Goal: Task Accomplishment & Management: Use online tool/utility

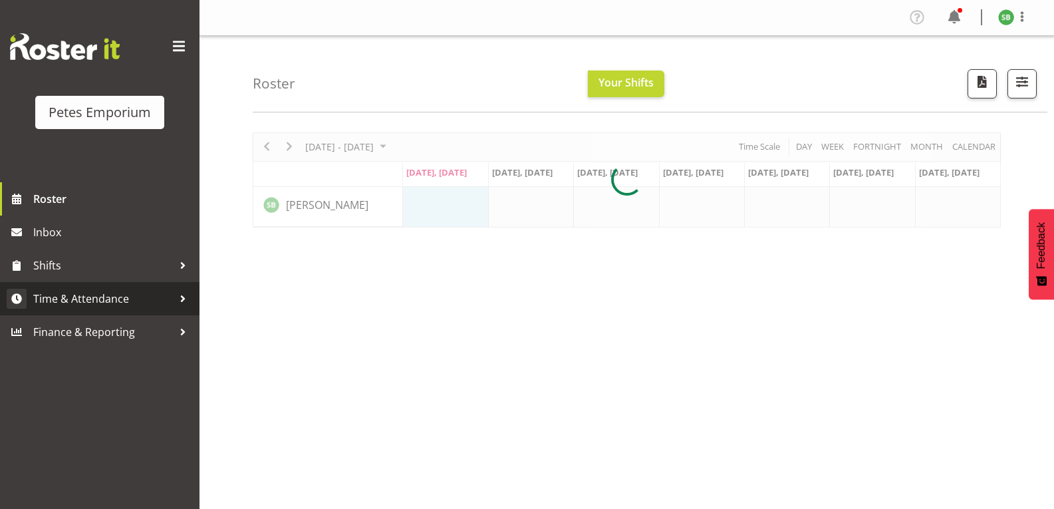
click at [96, 300] on span "Time & Attendance" at bounding box center [103, 298] width 140 height 20
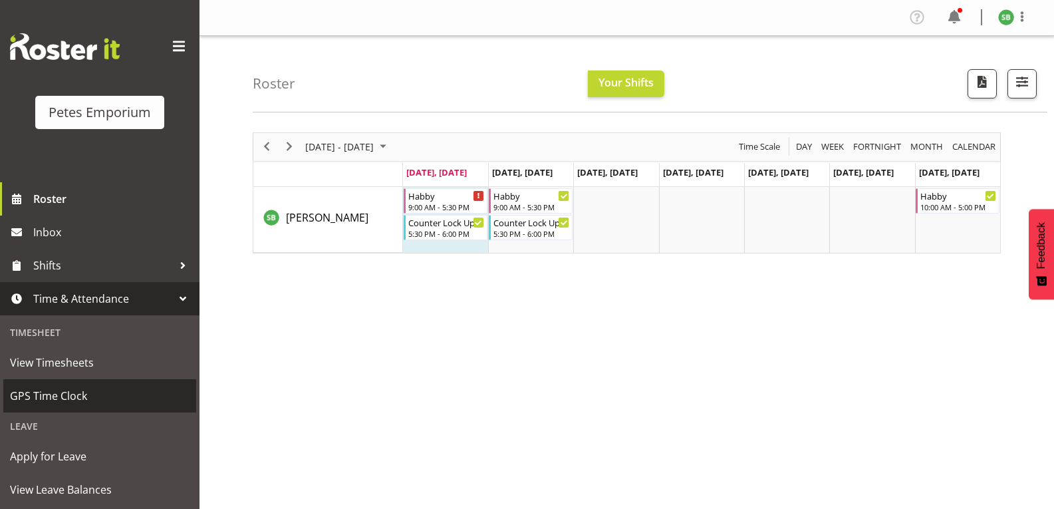
click at [65, 396] on span "GPS Time Clock" at bounding box center [99, 396] width 179 height 20
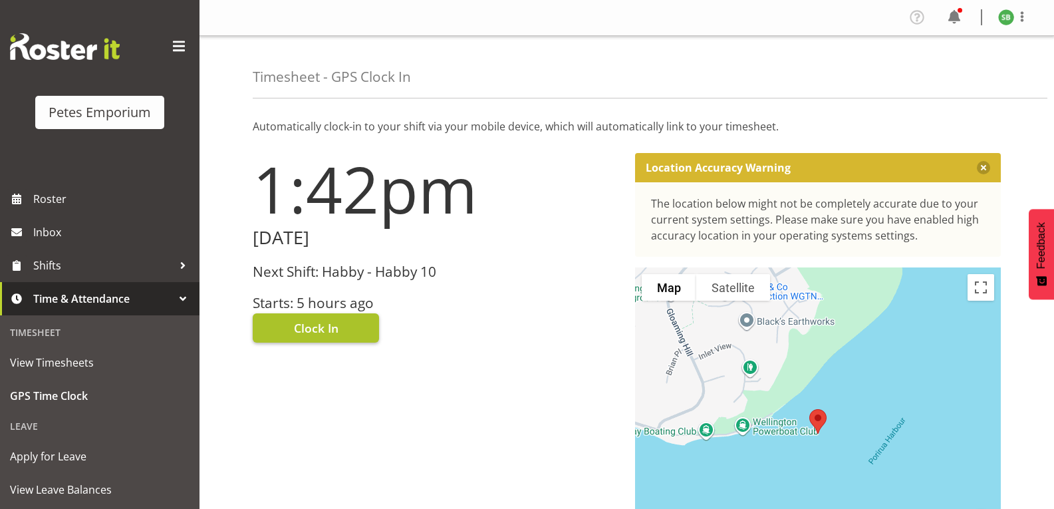
click at [330, 328] on span "Clock In" at bounding box center [316, 327] width 45 height 17
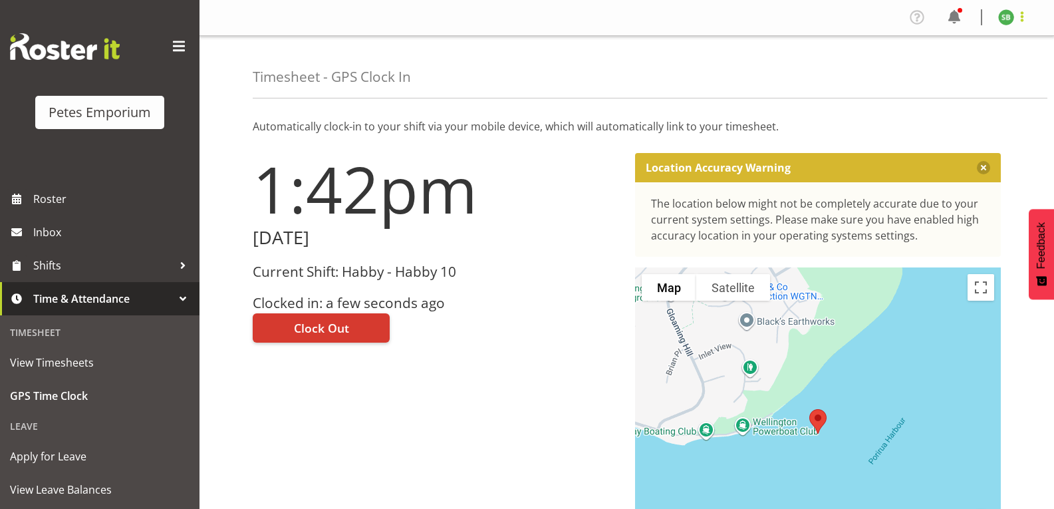
click at [1024, 19] on span at bounding box center [1022, 17] width 16 height 16
click at [942, 74] on link "Log Out" at bounding box center [966, 70] width 128 height 24
